Goal: Contribute content: Add original content to the website for others to see

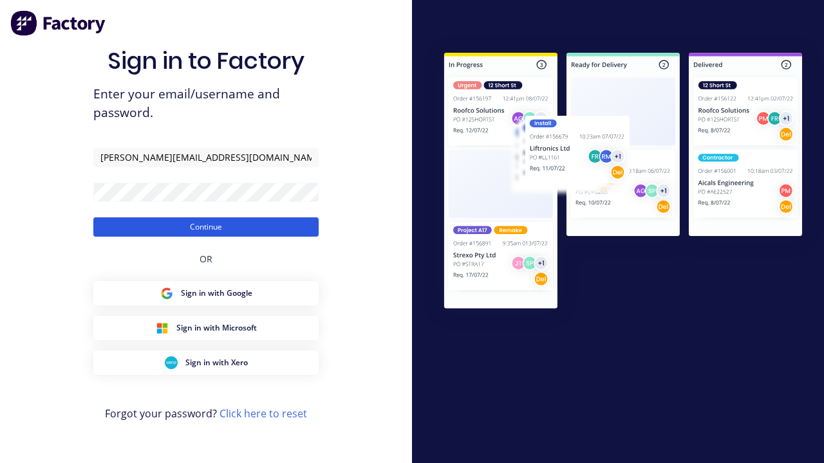
click at [206, 226] on button "Continue" at bounding box center [205, 226] width 225 height 19
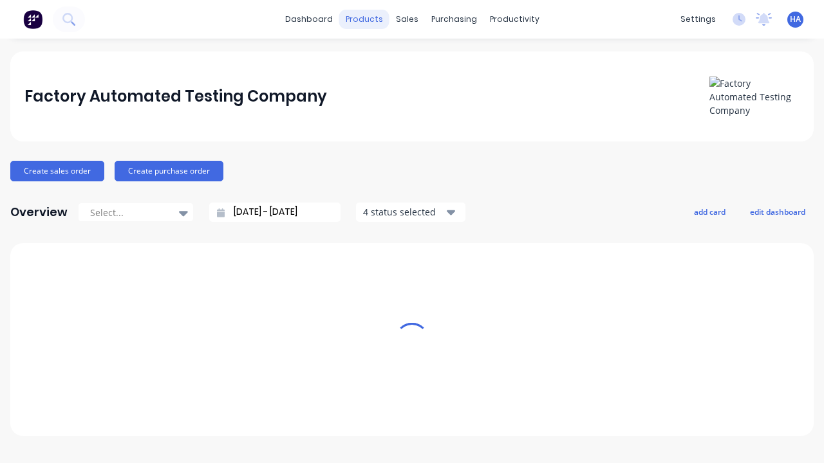
click at [369, 19] on div "products" at bounding box center [364, 19] width 50 height 19
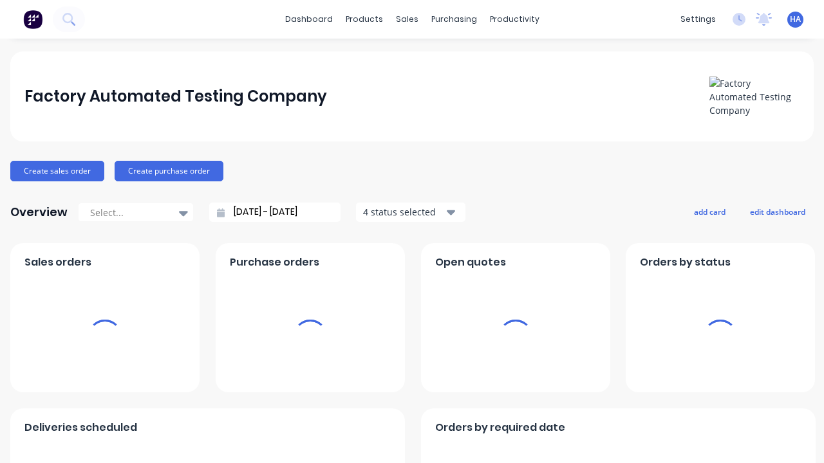
click at [118, 32] on div "Product Catalogue" at bounding box center [79, 26] width 80 height 12
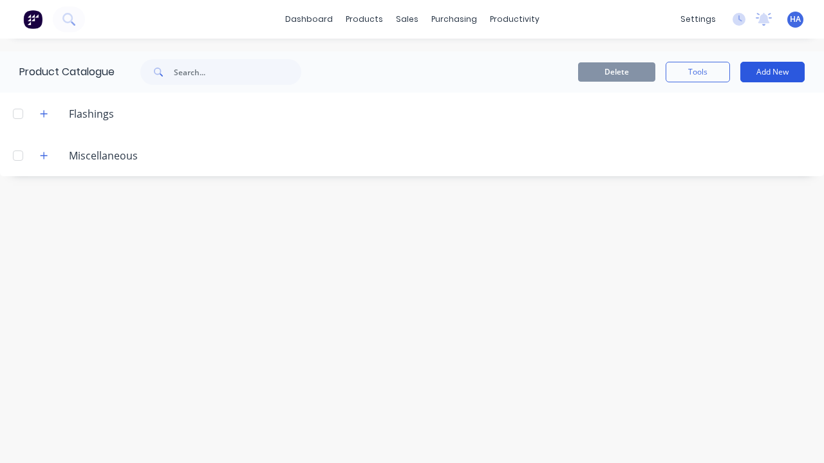
click at [772, 72] on button "Add New" at bounding box center [772, 72] width 64 height 21
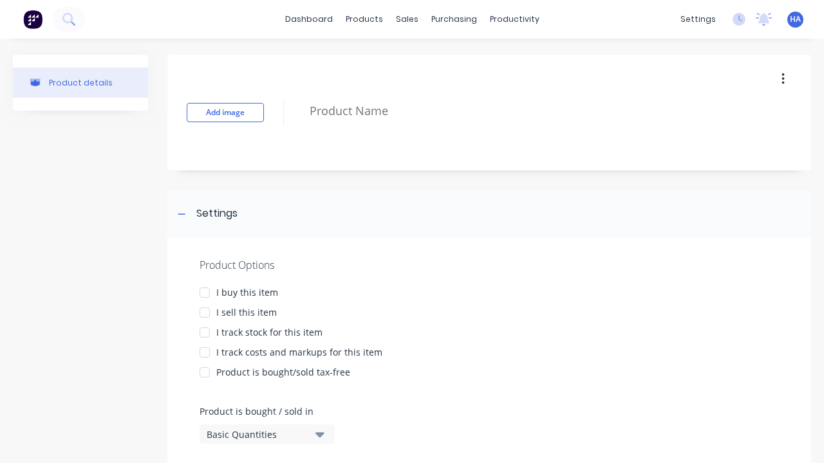
click at [545, 111] on textarea at bounding box center [545, 111] width 484 height 30
click at [205, 292] on div at bounding box center [205, 293] width 26 height 26
click at [205, 312] on div at bounding box center [205, 313] width 26 height 26
type textarea "Test Custom Formula Product"
click at [257, 434] on div "Basic Quantities" at bounding box center [258, 435] width 103 height 14
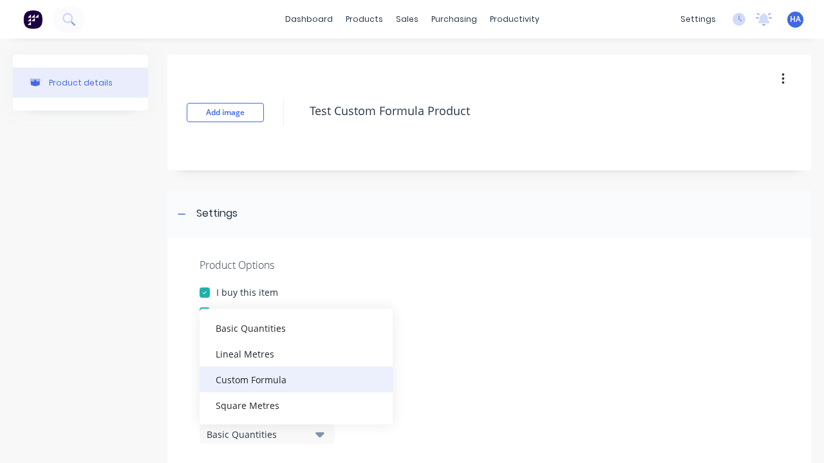
click at [296, 379] on div "Custom Formula" at bounding box center [295, 380] width 193 height 26
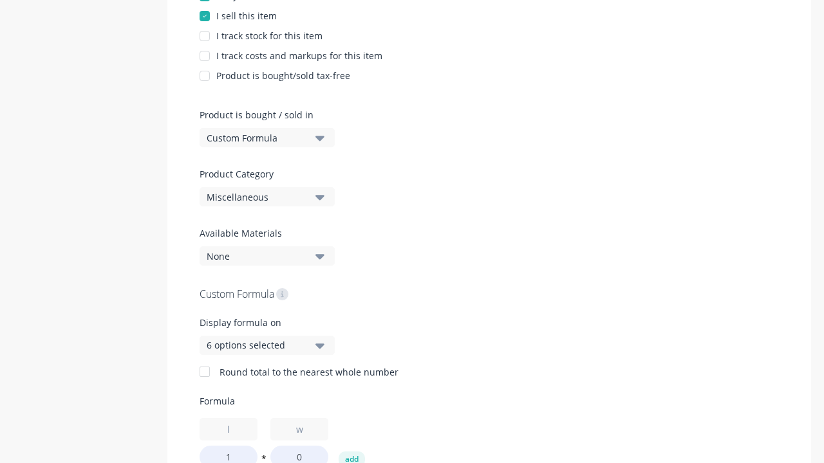
type input "1"
click at [351, 456] on button "add" at bounding box center [351, 459] width 26 height 15
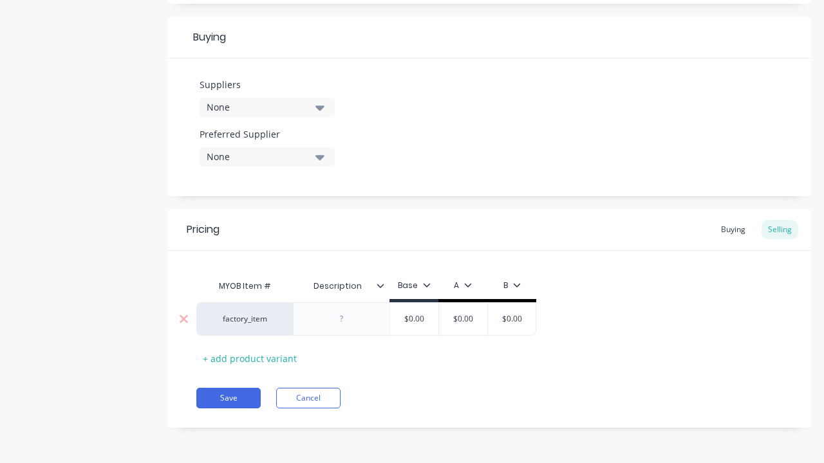
click at [463, 319] on input "text" at bounding box center [463, 319] width 64 height 12
type input "100"
click at [228, 398] on button "Save" at bounding box center [228, 398] width 64 height 21
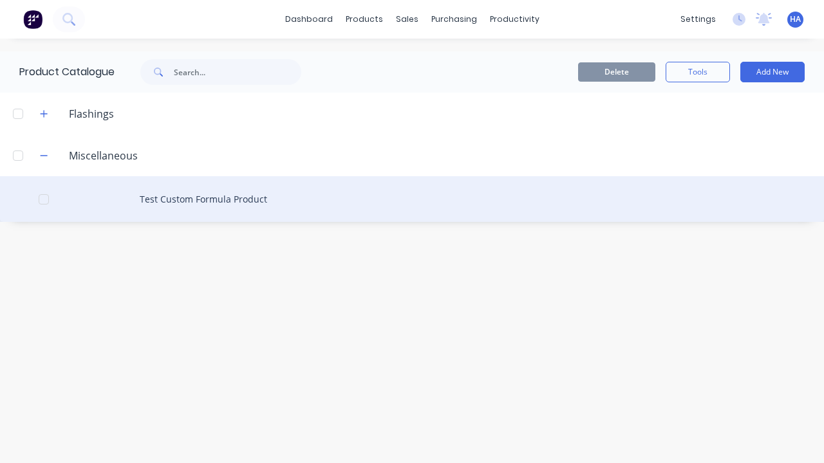
click at [412, 199] on div "Test Custom Formula Product" at bounding box center [412, 199] width 824 height 46
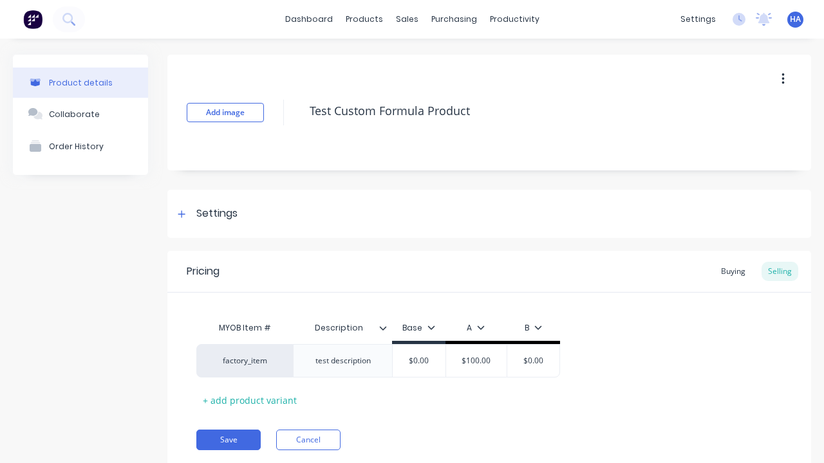
click at [782, 78] on icon "button" at bounding box center [782, 79] width 3 height 12
